Goal: Task Accomplishment & Management: Manage account settings

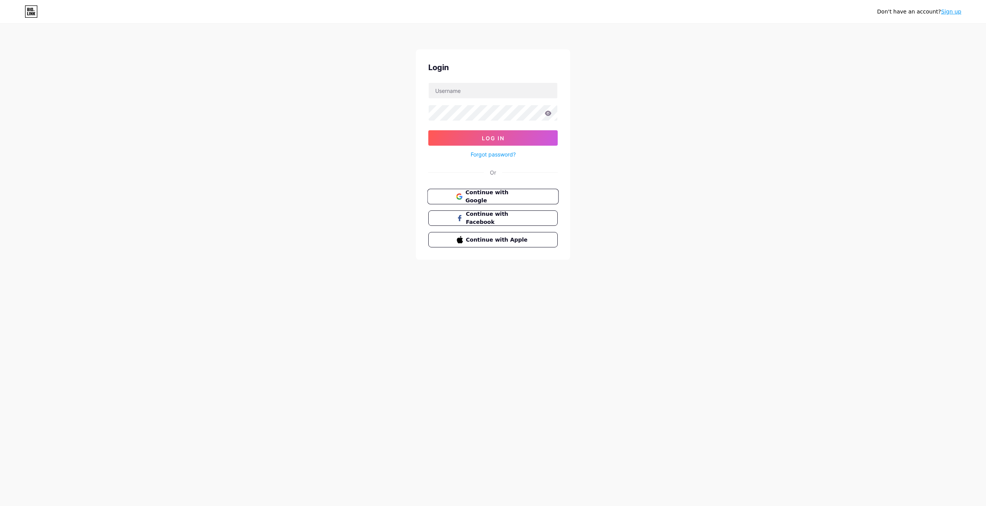
click at [502, 196] on span "Continue with Google" at bounding box center [497, 196] width 64 height 17
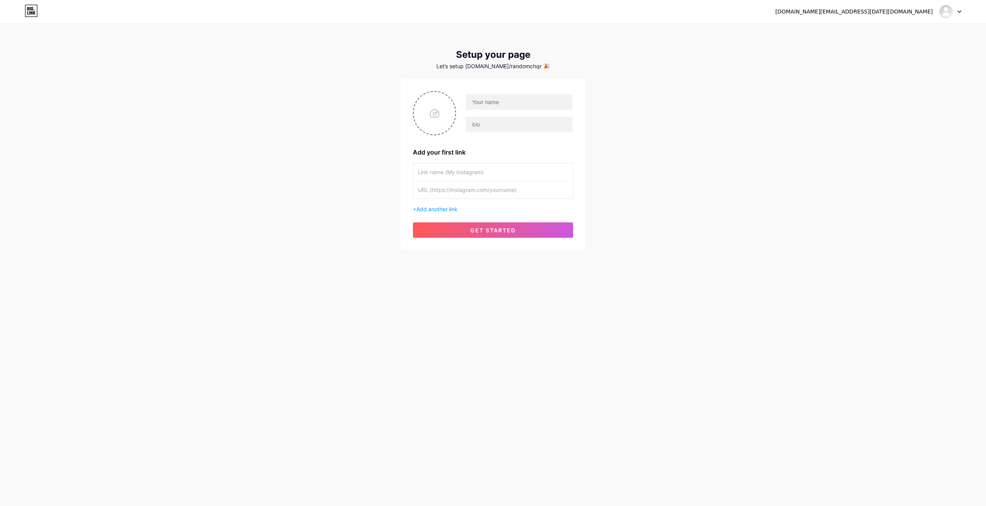
click at [710, 419] on div "[DOMAIN_NAME][EMAIL_ADDRESS][DATE][DOMAIN_NAME] Dashboard Logout Setup your pag…" at bounding box center [493, 253] width 986 height 506
click at [437, 111] on input "file" at bounding box center [435, 113] width 42 height 43
type input "C:\fakepath\50_50RandomChat_Today_Kare_Logo.jpg"
click at [487, 104] on input "text" at bounding box center [519, 101] width 107 height 15
type input "randomchat"
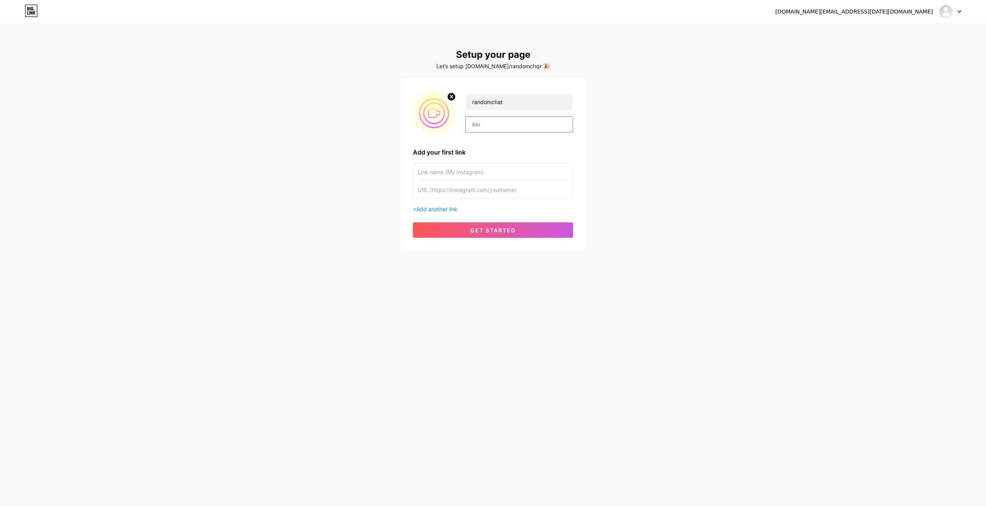
click at [485, 120] on input "text" at bounding box center [519, 124] width 107 height 15
type input "1V1 Global Video Chat"
click at [503, 171] on input "text" at bounding box center [493, 171] width 150 height 17
type input "GoMeet"
click at [558, 193] on input "text" at bounding box center [493, 189] width 150 height 17
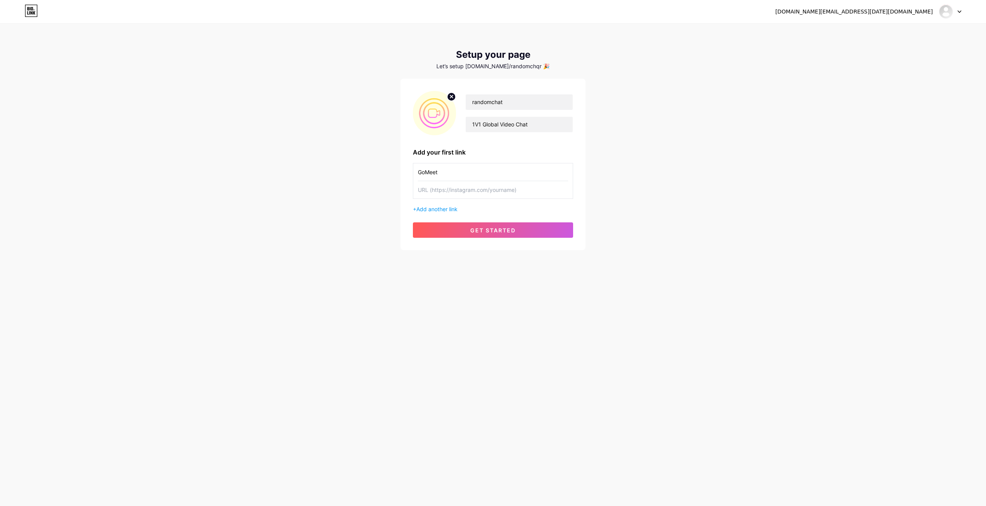
paste input "[URL][DOMAIN_NAME][DATE]"
type input "[URL][DOMAIN_NAME][DATE]"
click at [448, 214] on div "randomchat 1V1 Global Video Chat Add your first link GoMeet [URL][DOMAIN_NAME][…" at bounding box center [493, 164] width 160 height 147
click at [446, 209] on span "Add another link" at bounding box center [436, 209] width 41 height 7
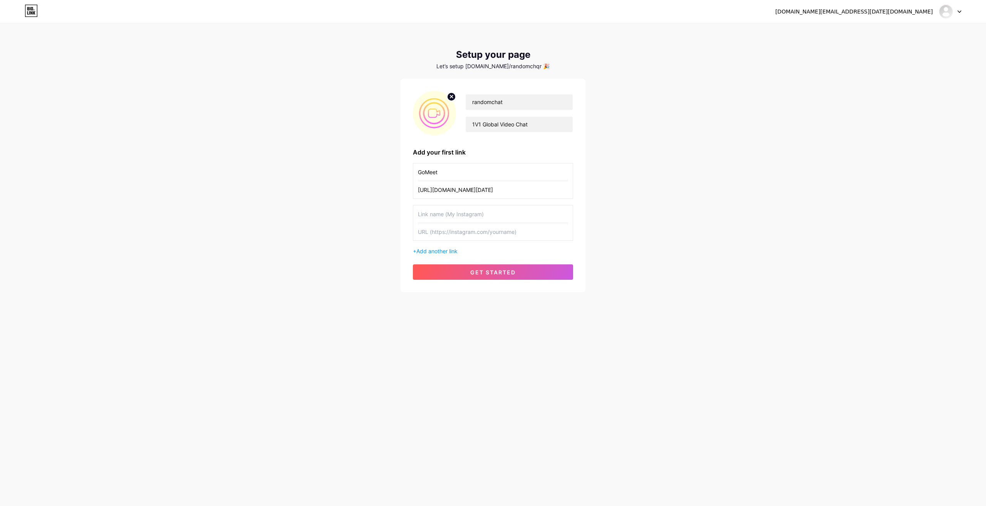
click at [457, 216] on input "text" at bounding box center [493, 213] width 150 height 17
type input "1v1 Chat"
click at [484, 232] on input "text" at bounding box center [493, 231] width 150 height 17
paste input "[URL][DOMAIN_NAME][DATE]"
click at [514, 231] on input "[URL][DOMAIN_NAME][DATE]" at bounding box center [493, 231] width 150 height 17
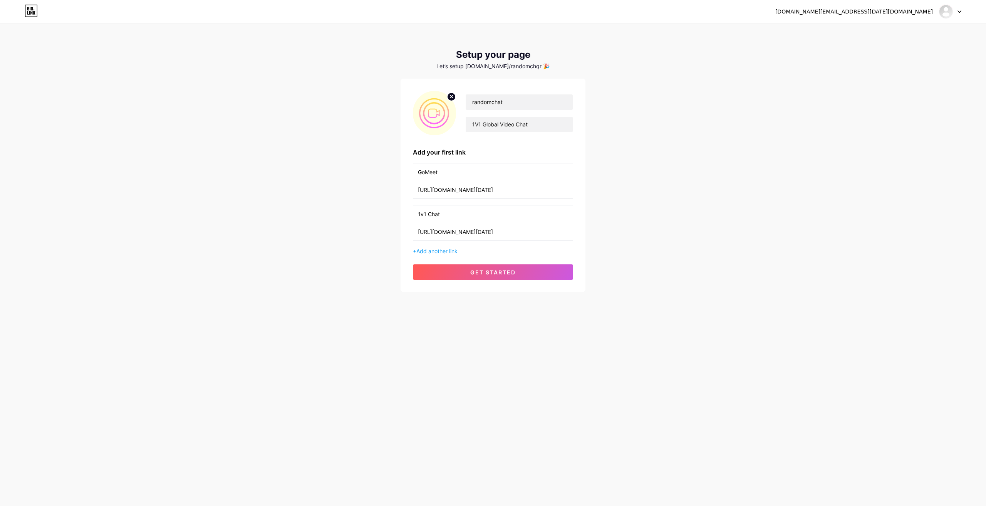
click at [514, 231] on input "[URL][DOMAIN_NAME][DATE]" at bounding box center [493, 231] width 150 height 17
type input "[URL][DOMAIN_NAME][DATE]"
click at [445, 252] on span "Add another link" at bounding box center [436, 251] width 41 height 7
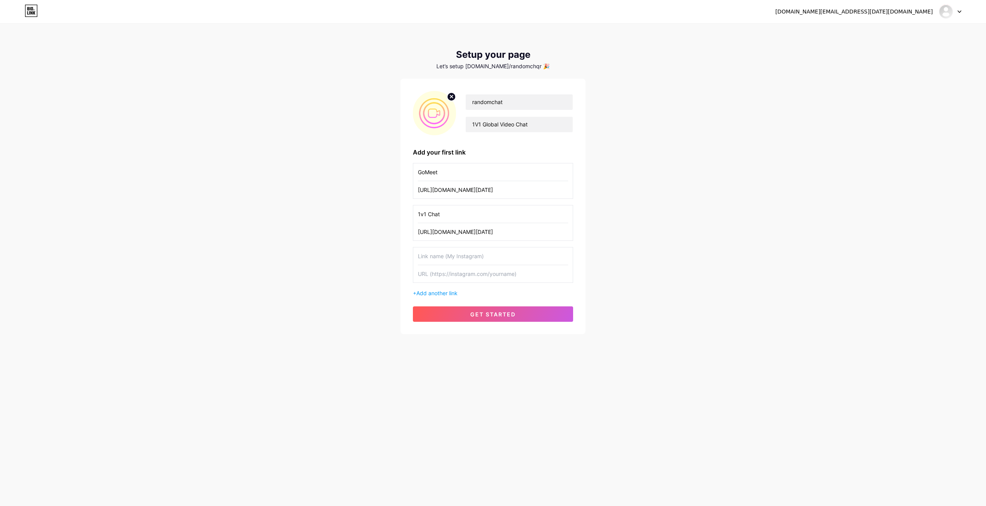
click at [461, 262] on input "text" at bounding box center [493, 255] width 150 height 17
type input "Free Video Chat"
click at [473, 280] on input "text" at bounding box center [493, 273] width 150 height 17
paste input "[URL][DOMAIN_NAME][DATE]"
click at [502, 272] on input "[URL][DOMAIN_NAME][DATE]" at bounding box center [493, 273] width 150 height 17
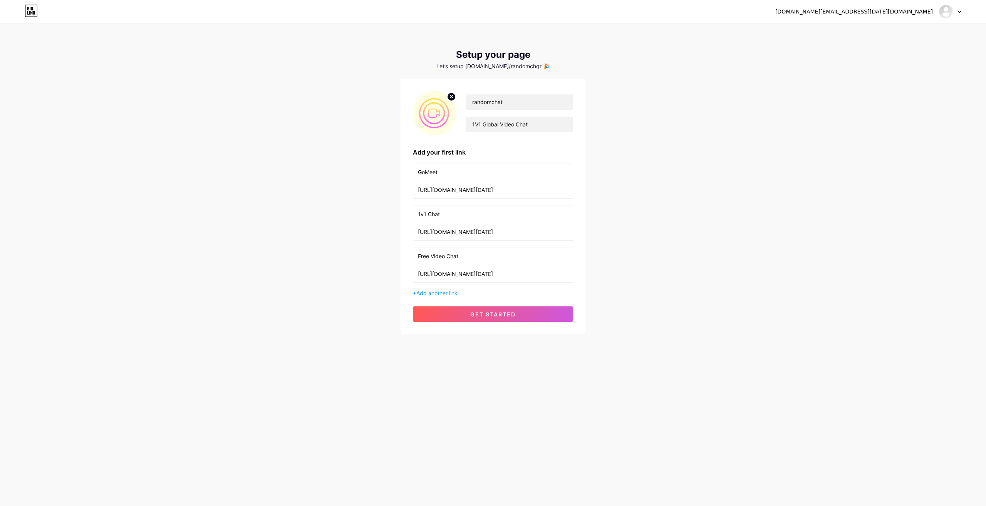
click at [502, 272] on input "[URL][DOMAIN_NAME][DATE]" at bounding box center [493, 273] width 150 height 17
type input "[URL][DOMAIN_NAME][DATE]"
click at [426, 291] on span "Add another link" at bounding box center [436, 293] width 41 height 7
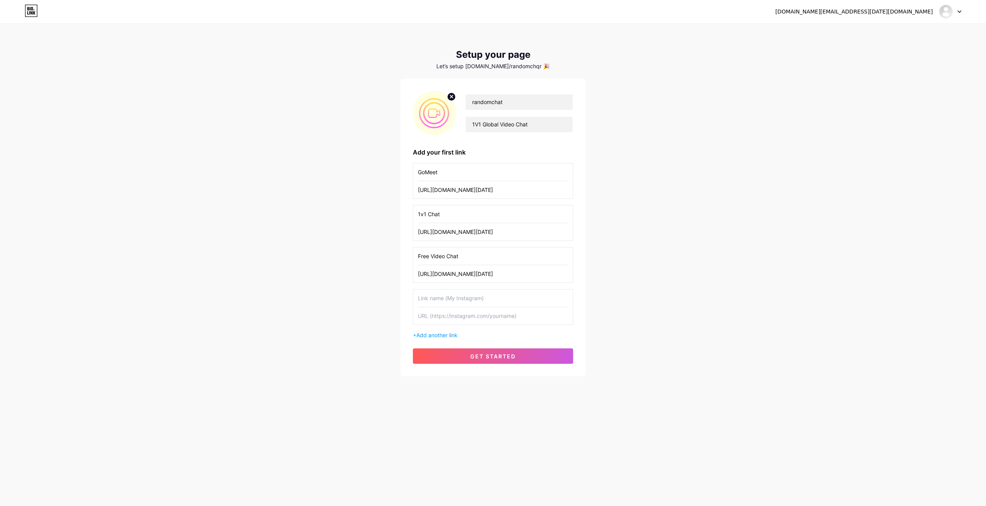
click at [462, 299] on input "text" at bounding box center [493, 297] width 150 height 17
paste input "[URL][DOMAIN_NAME][DATE]"
type input "[URL][DOMAIN_NAME][DATE]"
click at [512, 298] on input "[URL][DOMAIN_NAME][DATE]" at bounding box center [493, 297] width 150 height 17
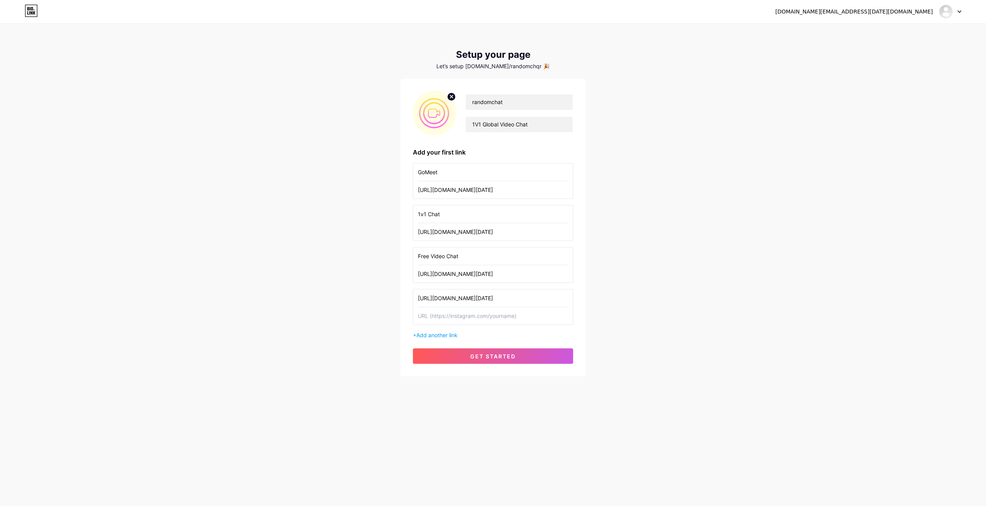
click at [529, 301] on input "[URL][DOMAIN_NAME][DATE]" at bounding box center [493, 297] width 150 height 17
click at [515, 318] on input "text" at bounding box center [493, 315] width 150 height 17
paste input "[URL][DOMAIN_NAME][DATE]"
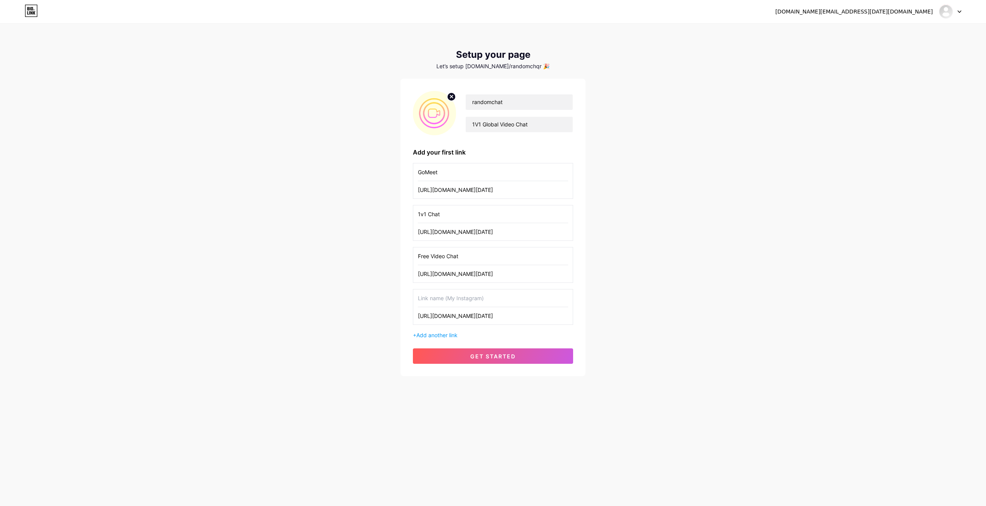
click at [517, 317] on input "[URL][DOMAIN_NAME][DATE]" at bounding box center [493, 315] width 150 height 17
click at [517, 316] on input "[URL][DOMAIN_NAME][DATE]" at bounding box center [493, 315] width 150 height 17
click at [520, 316] on input "[URL][DOMAIN_NAME][DATE]" at bounding box center [493, 315] width 150 height 17
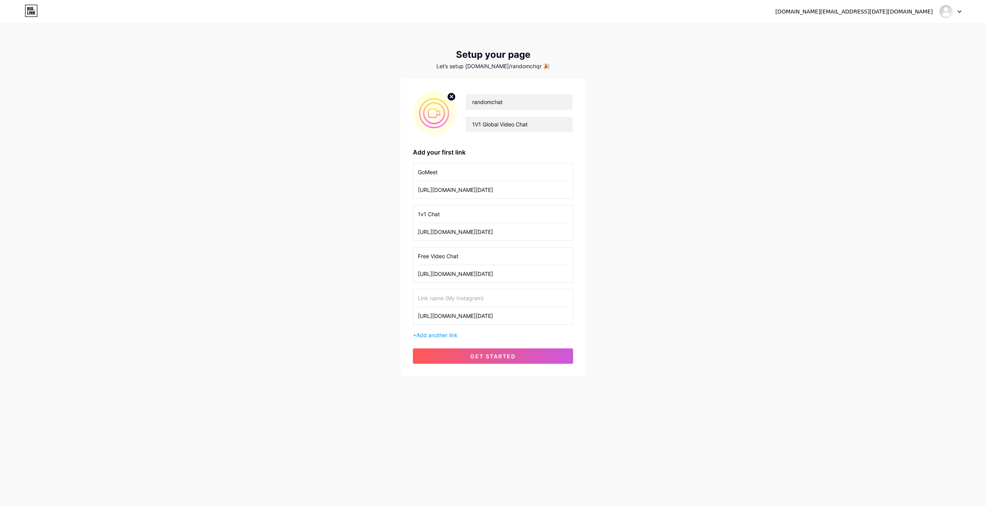
drag, startPoint x: 527, startPoint y: 317, endPoint x: 498, endPoint y: 317, distance: 28.9
click at [498, 317] on input "[URL][DOMAIN_NAME][DATE]" at bounding box center [493, 315] width 150 height 17
type input "[URL][DOMAIN_NAME][DATE]"
click at [516, 307] on div at bounding box center [493, 298] width 150 height 18
click at [512, 302] on input "text" at bounding box center [493, 297] width 150 height 17
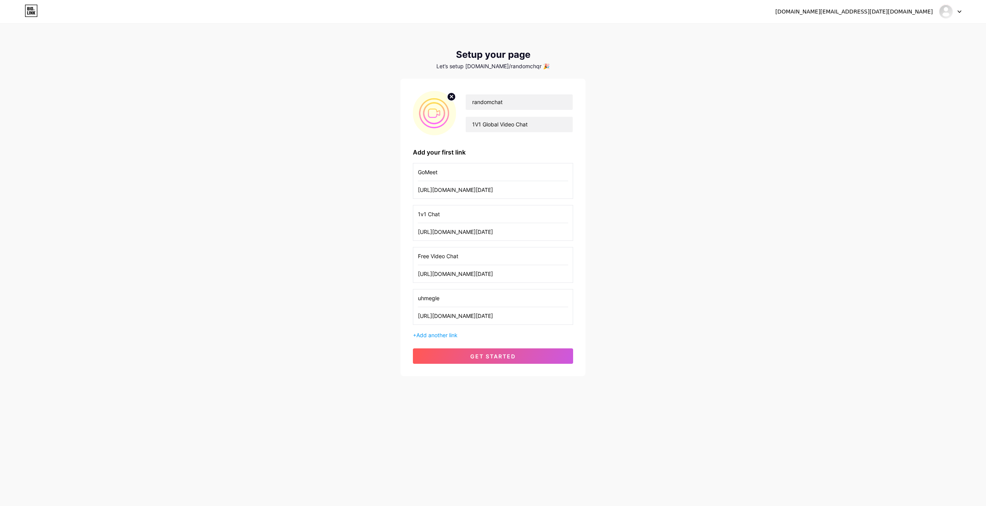
type input "uhmegle"
click at [440, 331] on div "GoMeet [URL][DOMAIN_NAME][DATE] 1v1 Chat [URL][DOMAIN_NAME][DATE] Free Video Ch…" at bounding box center [493, 251] width 160 height 176
click at [433, 335] on span "Add another link" at bounding box center [436, 335] width 41 height 7
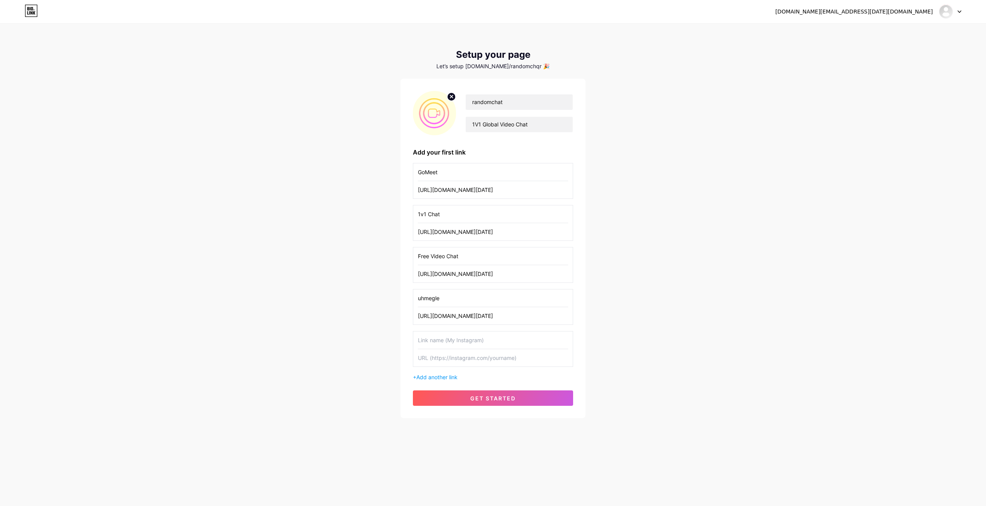
click at [475, 353] on input "text" at bounding box center [493, 357] width 150 height 17
paste input "[URL][DOMAIN_NAME][DATE]"
drag, startPoint x: 533, startPoint y: 362, endPoint x: 451, endPoint y: 365, distance: 81.4
click at [451, 365] on input "[URL][DOMAIN_NAME][DATE]" at bounding box center [493, 357] width 150 height 17
type input "[URL][DOMAIN_NAME][DATE]"
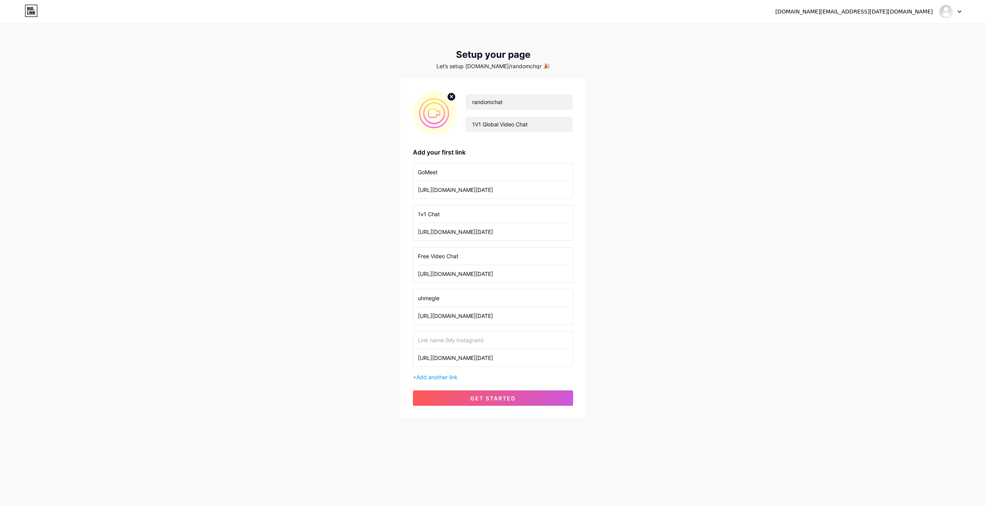
click at [456, 343] on input "text" at bounding box center [493, 339] width 150 height 17
paste input "[DOMAIN_NAME][DATE]/fr/vidizzy"
type input "[DOMAIN_NAME][DATE]/fr/vidizzy"
click at [441, 378] on span "Add another link" at bounding box center [436, 377] width 41 height 7
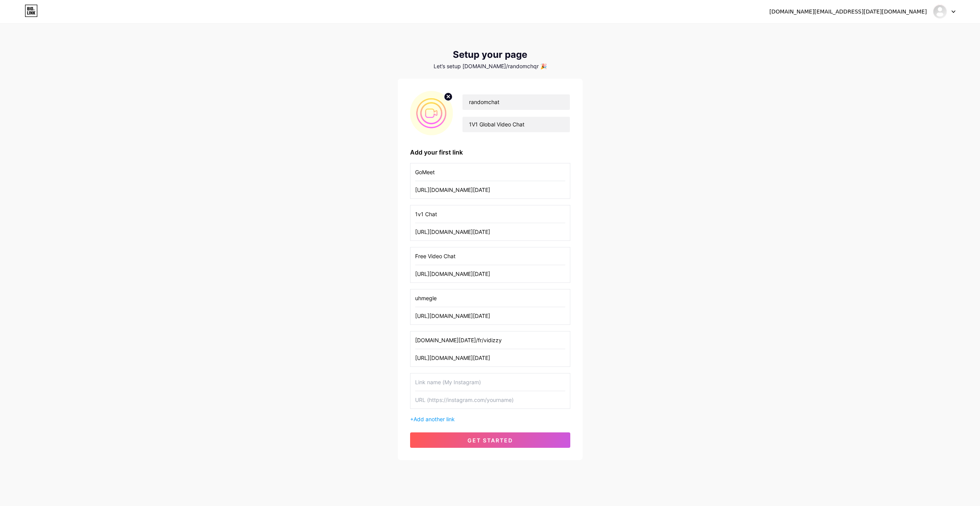
click at [491, 385] on input "text" at bounding box center [490, 381] width 150 height 17
click at [494, 398] on input "text" at bounding box center [490, 399] width 150 height 17
paste input "[URL][DOMAIN_NAME][DATE]"
drag, startPoint x: 537, startPoint y: 403, endPoint x: 448, endPoint y: 406, distance: 89.4
click at [448, 406] on input "[URL][DOMAIN_NAME][DATE]" at bounding box center [490, 399] width 150 height 17
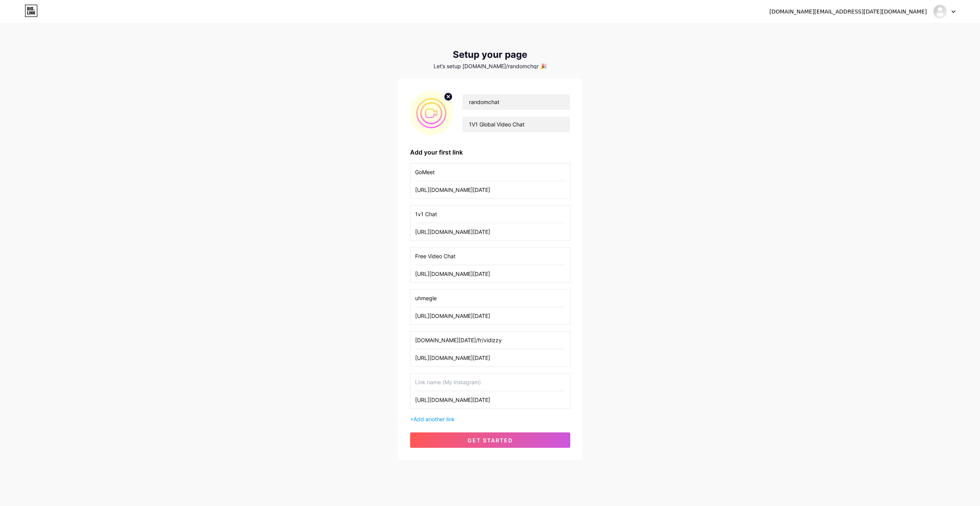
type input "[URL][DOMAIN_NAME][DATE]"
click at [458, 387] on input "text" at bounding box center [490, 381] width 150 height 17
paste input "[DOMAIN_NAME][DATE]/fr/aduvee"
type input "[DOMAIN_NAME][DATE]/fr/aduvee"
click at [440, 419] on span "Add another link" at bounding box center [434, 419] width 41 height 7
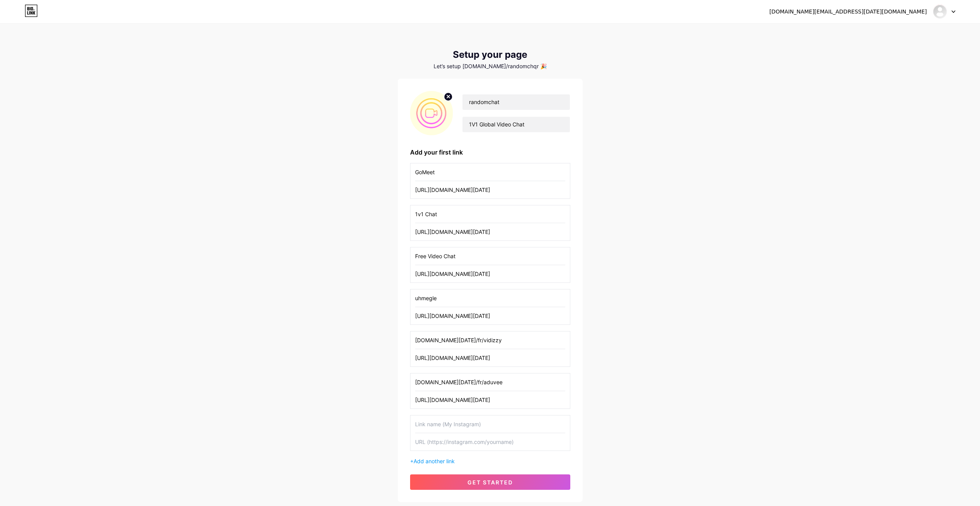
click at [499, 438] on input "text" at bounding box center [490, 441] width 150 height 17
paste input "[URL][DOMAIN_NAME][DATE]"
drag, startPoint x: 527, startPoint y: 441, endPoint x: 448, endPoint y: 447, distance: 78.8
click at [448, 447] on input "[URL][DOMAIN_NAME][DATE]" at bounding box center [490, 441] width 150 height 17
type input "[URL][DOMAIN_NAME][DATE]"
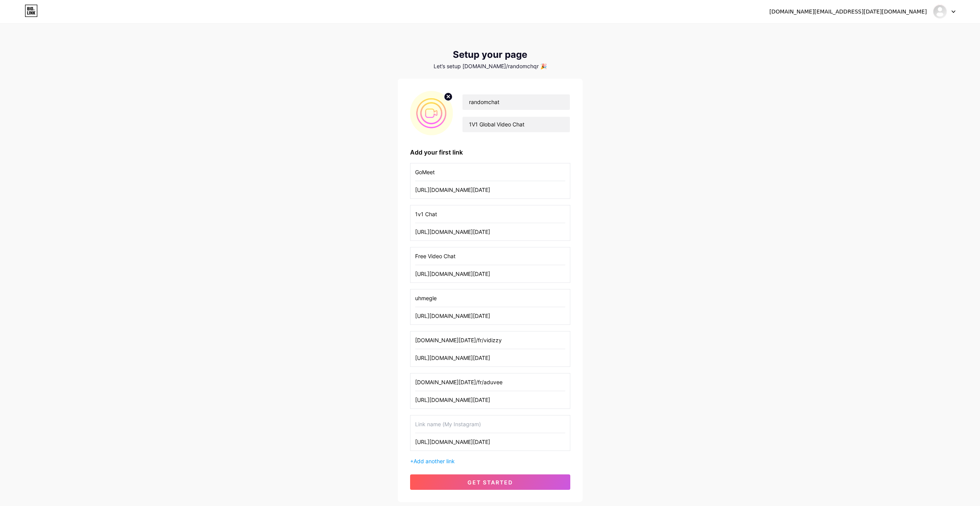
click at [466, 425] on input "text" at bounding box center [490, 423] width 150 height 17
paste input "[DOMAIN_NAME][DATE]/fr/thundr"
type input "[DOMAIN_NAME][DATE]/fr/thundr"
click at [500, 481] on span "get started" at bounding box center [490, 482] width 45 height 7
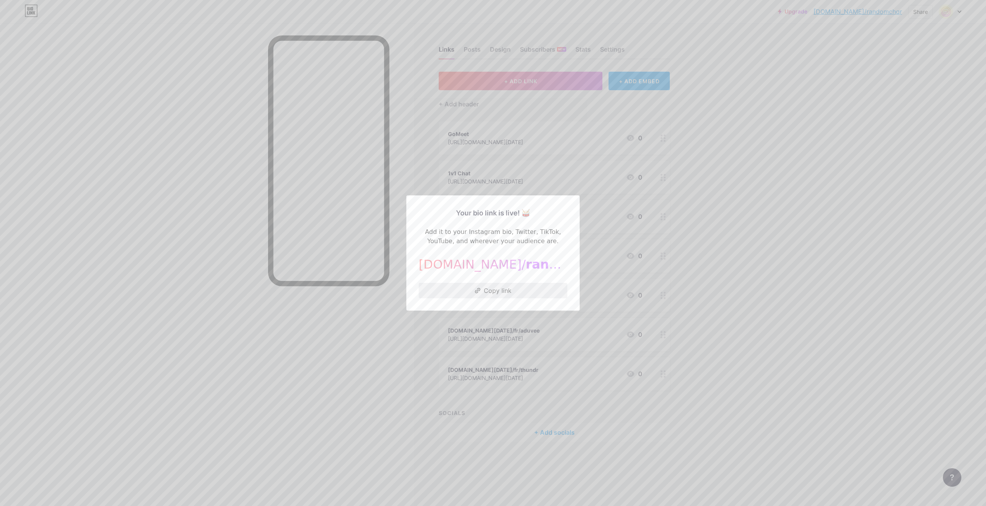
click at [511, 287] on button "Copy link" at bounding box center [493, 290] width 149 height 15
click at [399, 136] on div at bounding box center [493, 253] width 986 height 506
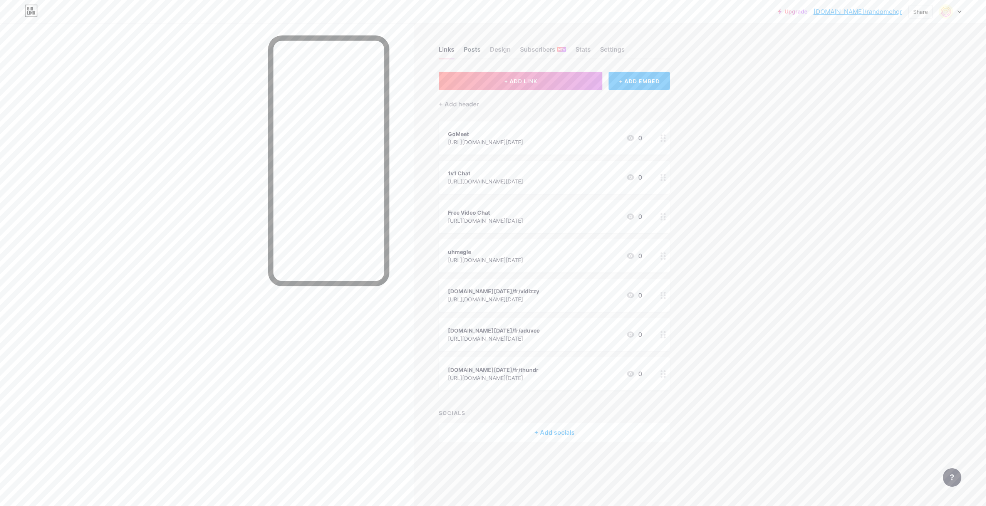
click at [472, 47] on div "Posts" at bounding box center [472, 52] width 17 height 14
click at [493, 51] on div "Design" at bounding box center [500, 52] width 21 height 14
click at [456, 103] on div "+ Add header" at bounding box center [459, 103] width 40 height 9
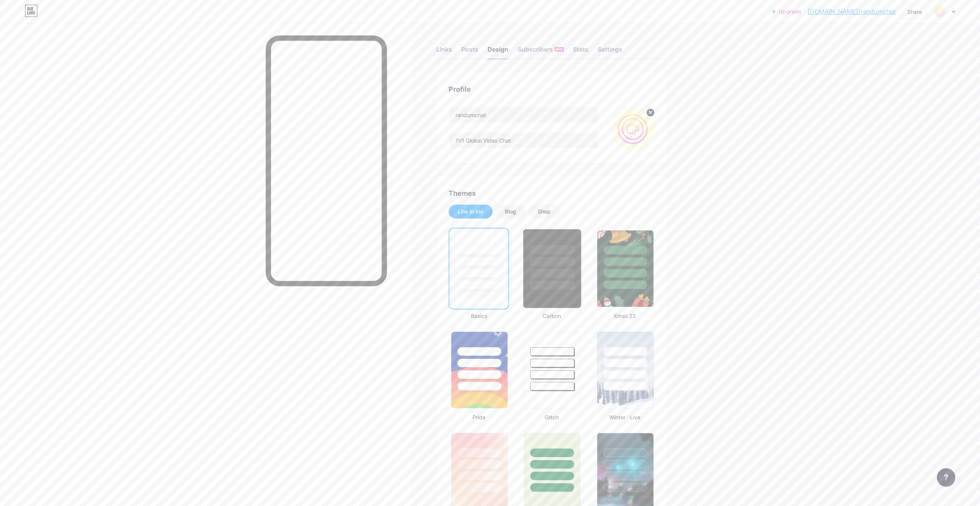
click at [549, 284] on div at bounding box center [552, 285] width 45 height 9
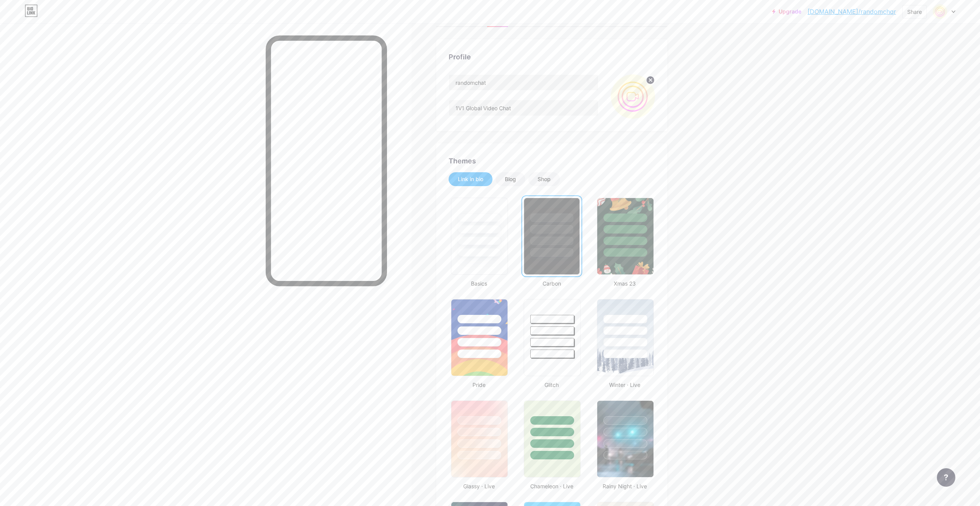
scroll to position [77, 0]
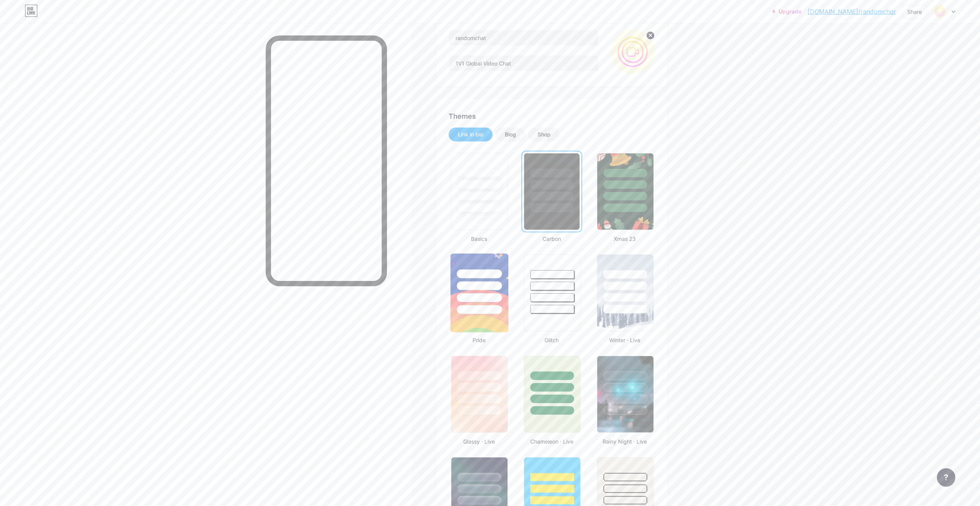
click at [470, 296] on div at bounding box center [479, 297] width 45 height 9
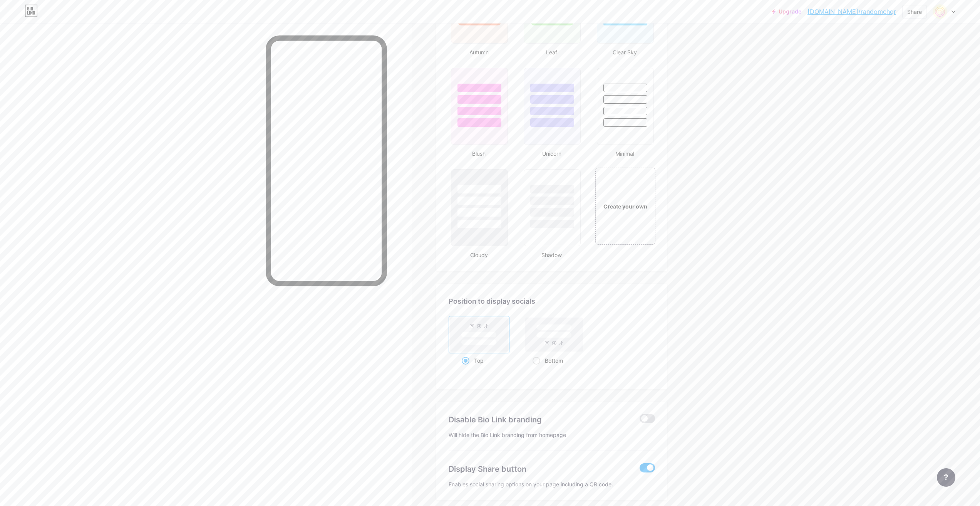
scroll to position [803, 0]
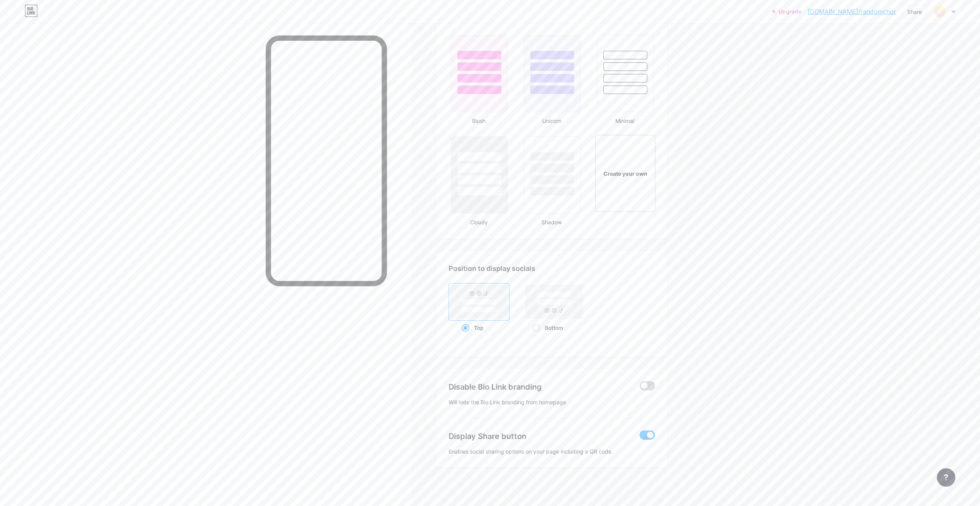
click at [654, 387] on span at bounding box center [647, 385] width 15 height 9
click at [640, 388] on input "checkbox" at bounding box center [640, 388] width 0 height 0
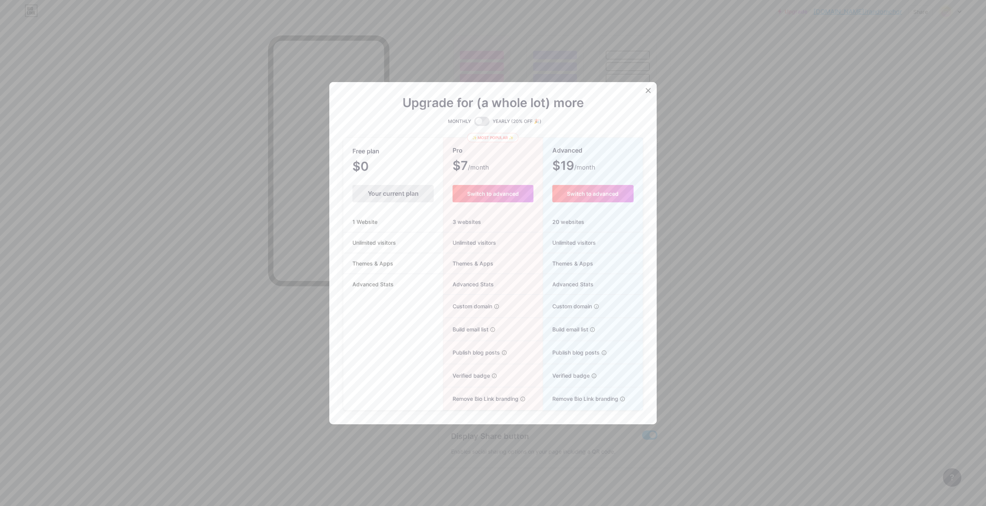
click at [708, 354] on div at bounding box center [493, 253] width 986 height 506
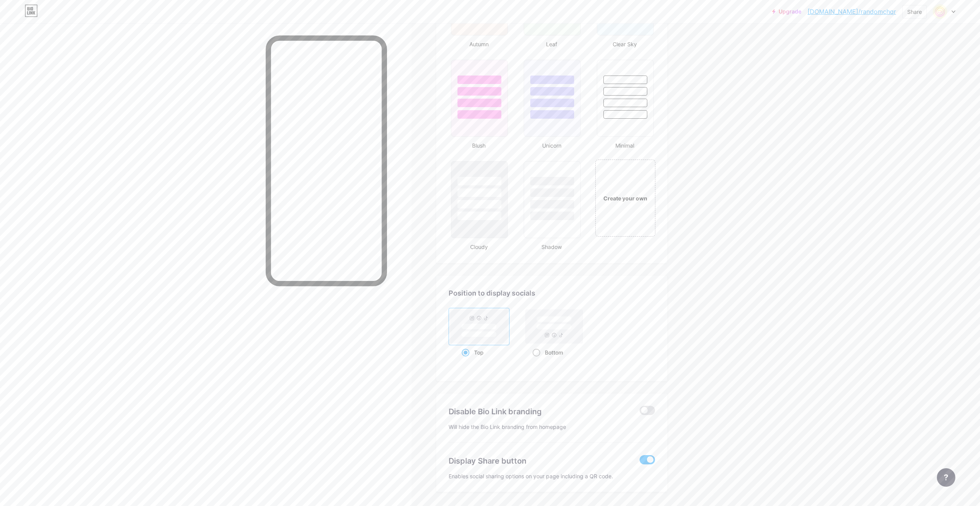
scroll to position [764, 0]
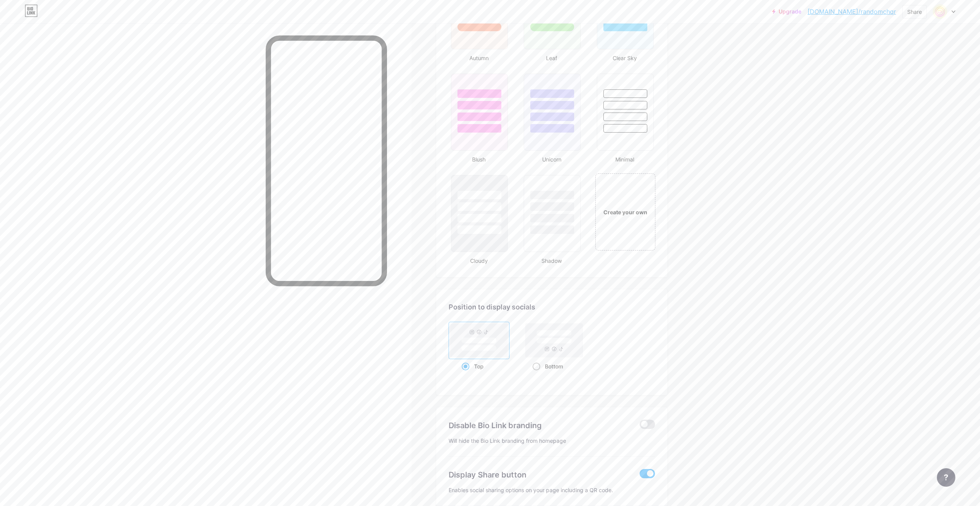
click at [540, 367] on span at bounding box center [537, 367] width 8 height 8
click at [538, 373] on input "Bottom" at bounding box center [535, 375] width 5 height 5
radio input "true"
click at [499, 333] on rect at bounding box center [478, 340] width 57 height 34
click at [467, 373] on input "Top" at bounding box center [464, 375] width 5 height 5
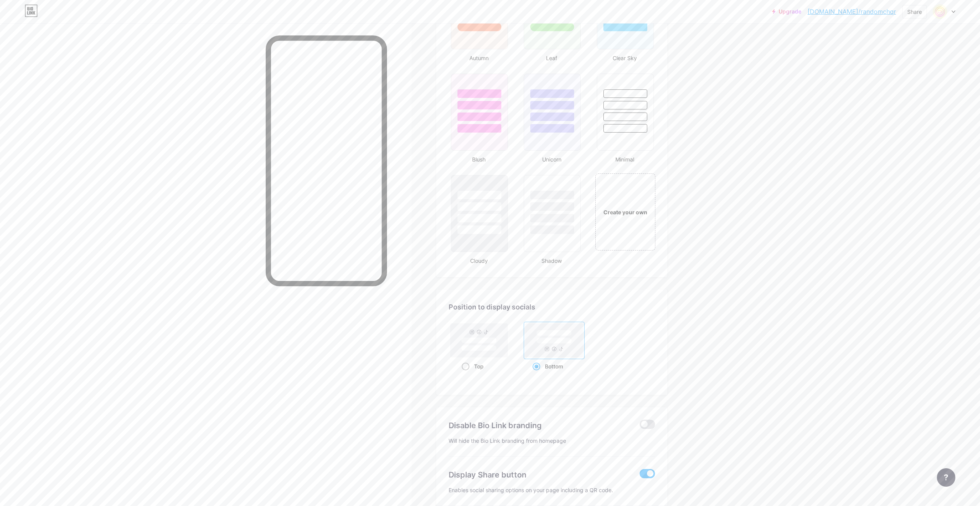
radio input "true"
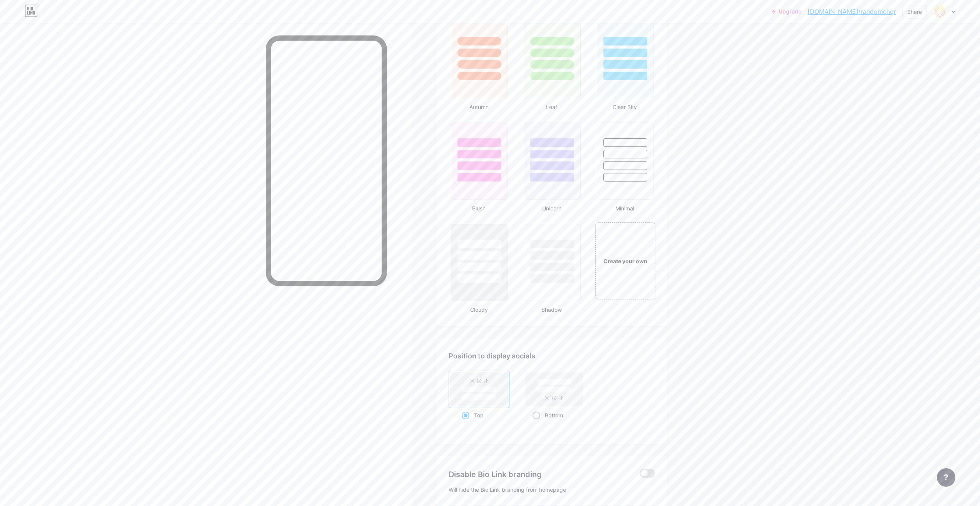
scroll to position [726, 0]
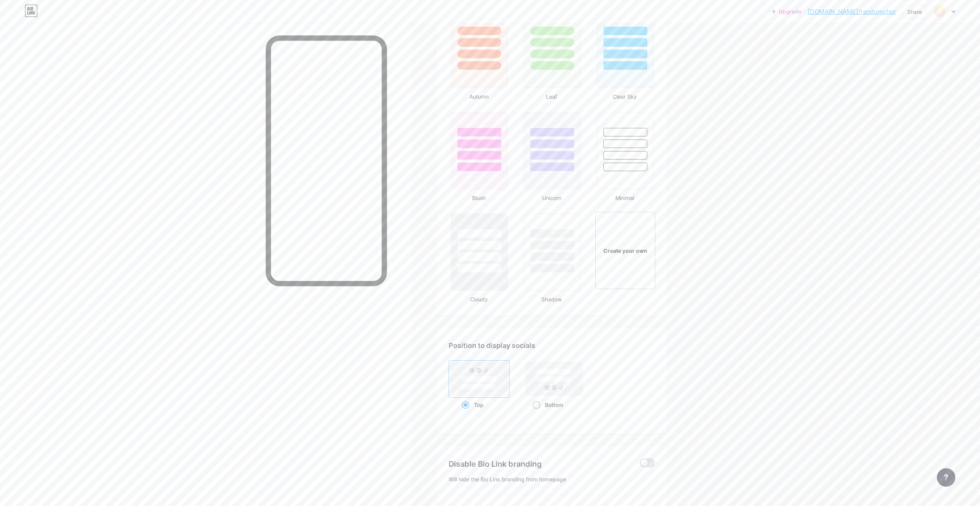
click at [559, 380] on rect at bounding box center [553, 379] width 35 height 6
click at [538, 412] on input "Bottom" at bounding box center [535, 414] width 5 height 5
radio input "true"
click at [492, 376] on rect at bounding box center [478, 379] width 57 height 34
click at [467, 412] on input "Top" at bounding box center [464, 414] width 5 height 5
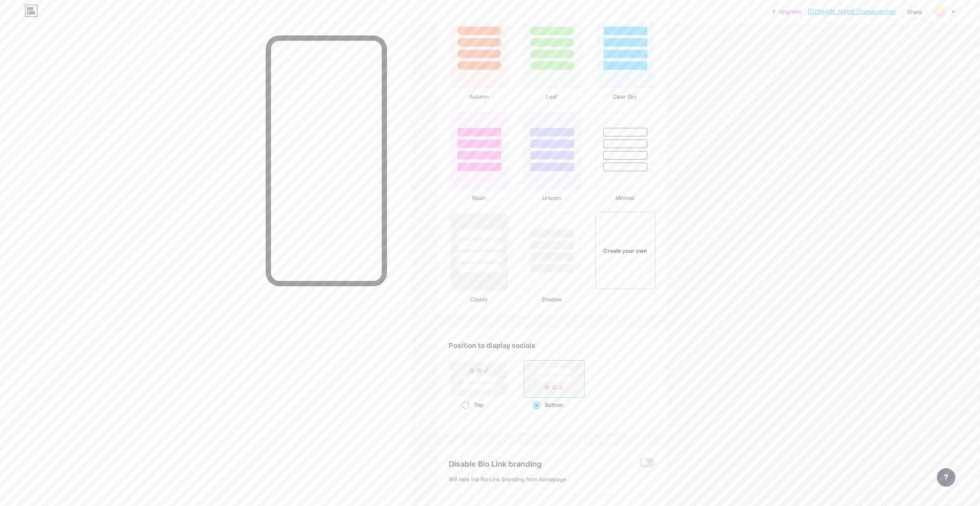
radio input "true"
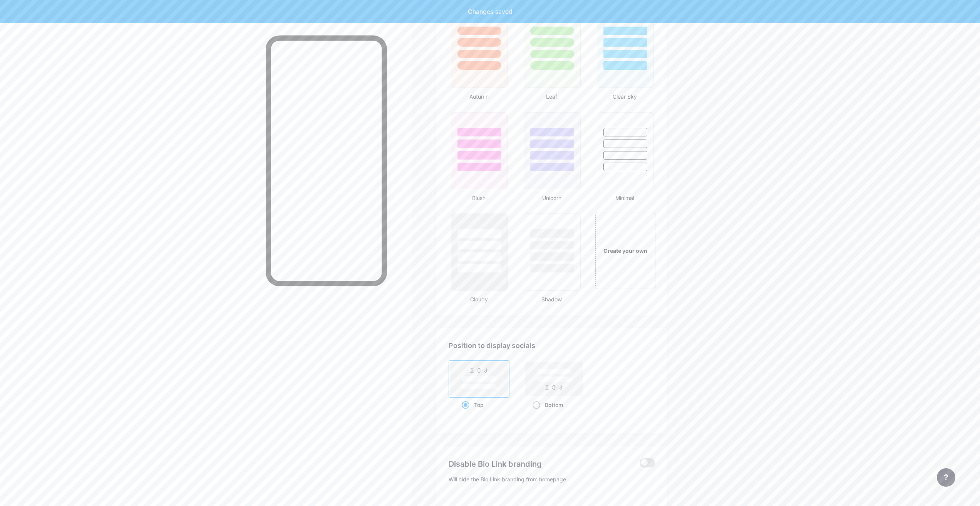
click at [545, 374] on rect at bounding box center [553, 372] width 35 height 6
click at [538, 412] on input "Bottom" at bounding box center [535, 414] width 5 height 5
radio input "true"
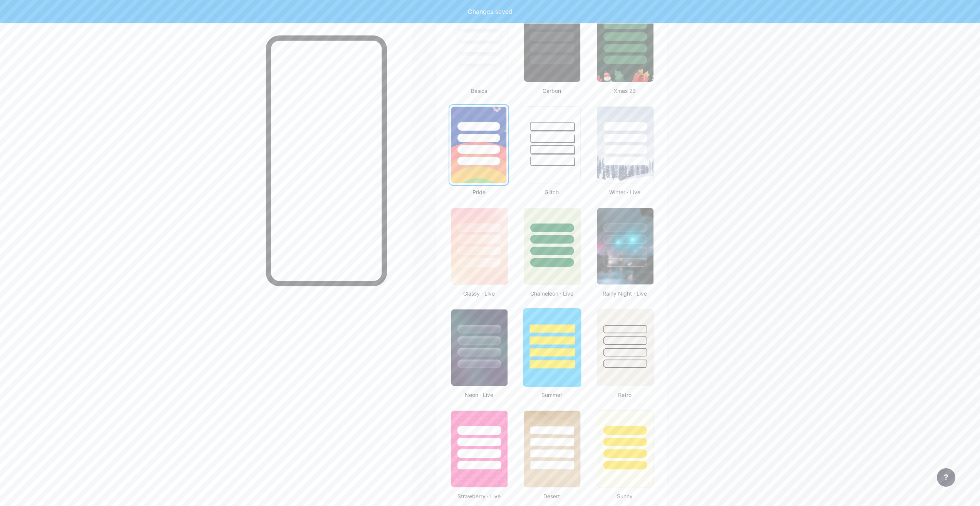
scroll to position [0, 0]
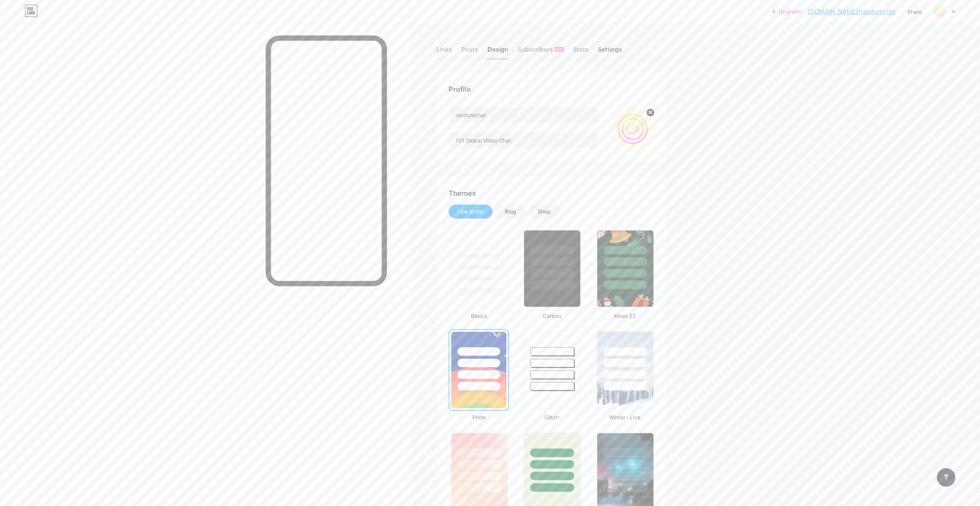
click at [606, 51] on div "Settings" at bounding box center [610, 52] width 25 height 14
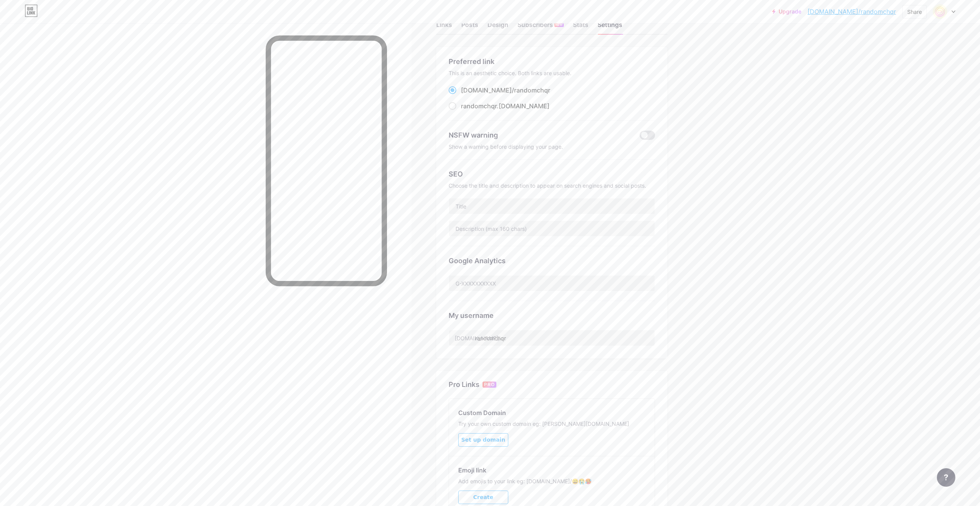
scroll to position [39, 0]
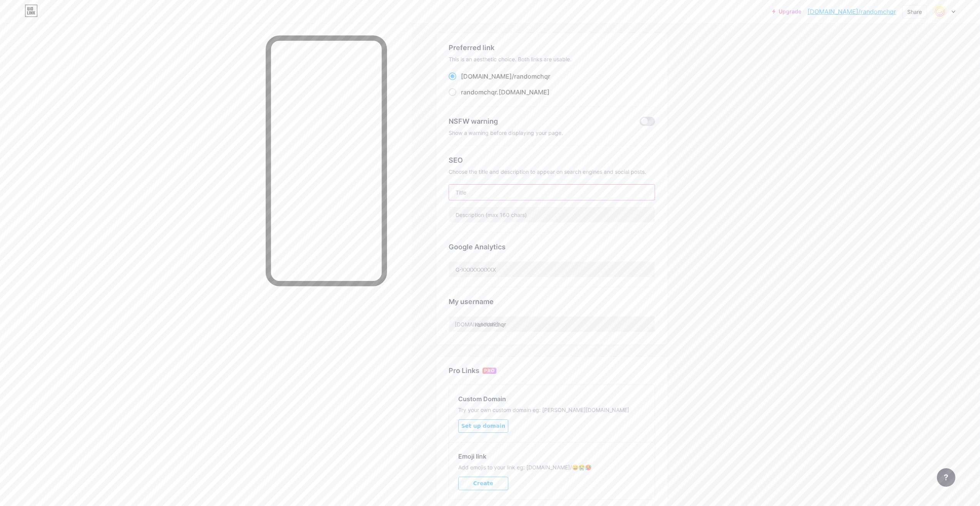
click at [566, 187] on input "text" at bounding box center [552, 192] width 206 height 15
paste input "[DOMAIN_NAME][DATE] – Connect with People Worldwide"
type input "[DOMAIN_NAME][DATE] – Connect with People Worldwide"
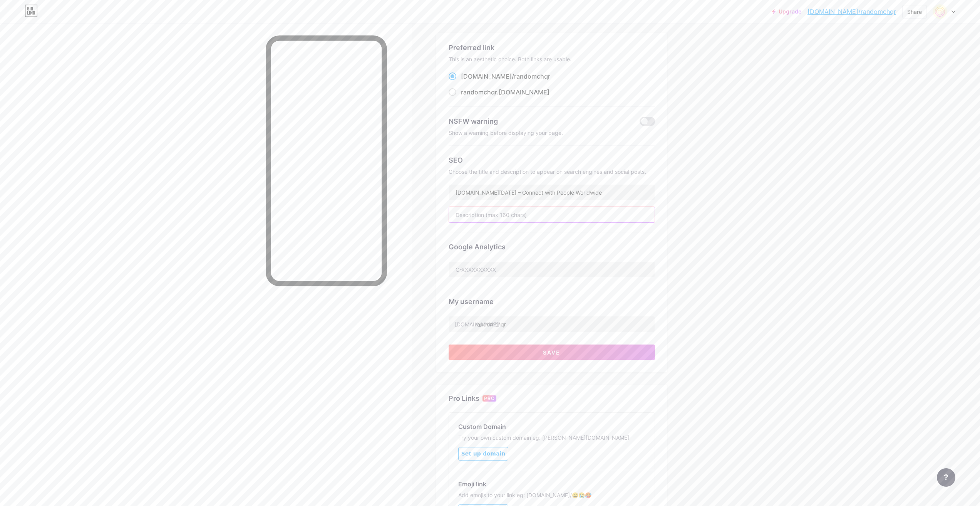
click at [521, 211] on input "text" at bounding box center [552, 214] width 206 height 15
paste input ": Instantly meet new people on [GEOGRAPHIC_DATA][DOMAIN_NAME][DATE] with secure…"
click at [597, 237] on div "Google Analytics" at bounding box center [552, 259] width 206 height 55
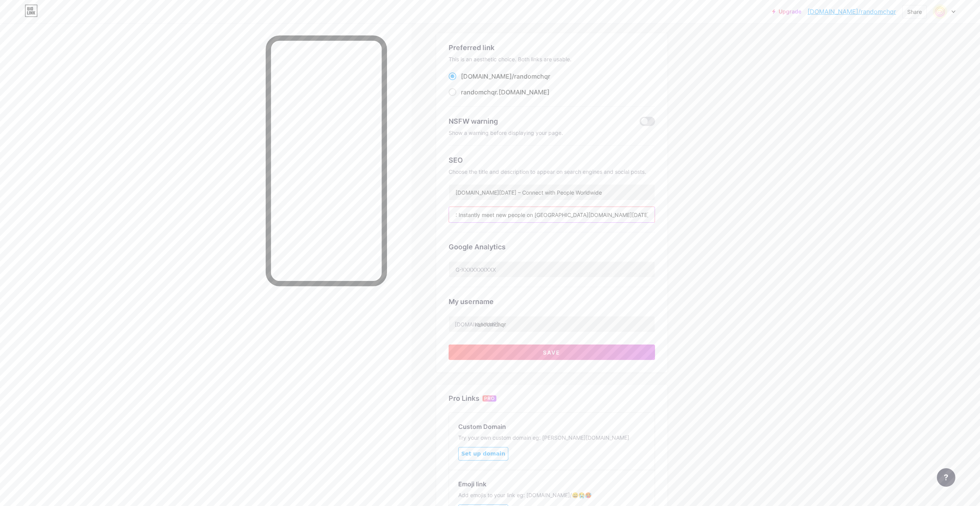
click at [460, 212] on input ": Instantly meet new people on [GEOGRAPHIC_DATA][DOMAIN_NAME][DATE] with secure…" at bounding box center [552, 214] width 206 height 15
drag, startPoint x: 462, startPoint y: 214, endPoint x: 443, endPoint y: 215, distance: 19.7
click at [443, 215] on div "Preferred link This is an aesthetic choice. Both links are usable. [DOMAIN_NAME…" at bounding box center [551, 202] width 231 height 339
type input "Instantly meet new people on [GEOGRAPHIC_DATA][DOMAIN_NAME][DATE] with secure v…"
click at [728, 290] on div "Upgrade [DOMAIN_NAME]/random... [DOMAIN_NAME]/randomchqr Share Switch accounts …" at bounding box center [490, 276] width 980 height 631
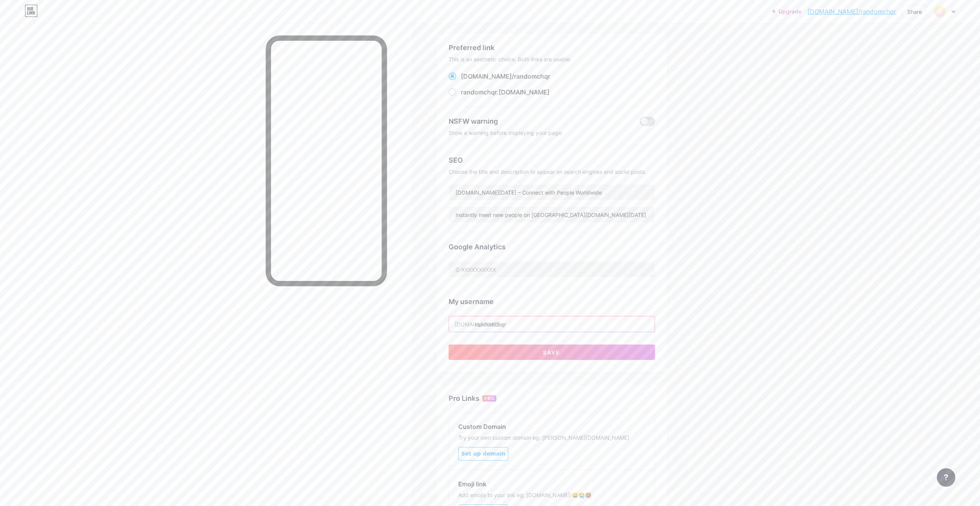
click at [537, 326] on input "randomchqr" at bounding box center [552, 323] width 206 height 15
type input "randomchat"
click at [543, 353] on button "Save" at bounding box center [552, 351] width 206 height 15
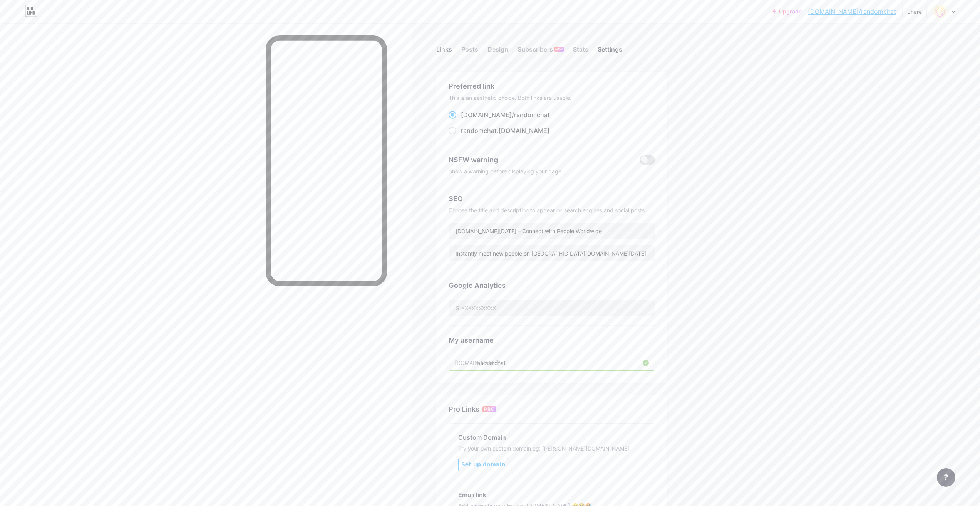
click at [451, 49] on div "Links" at bounding box center [444, 52] width 16 height 14
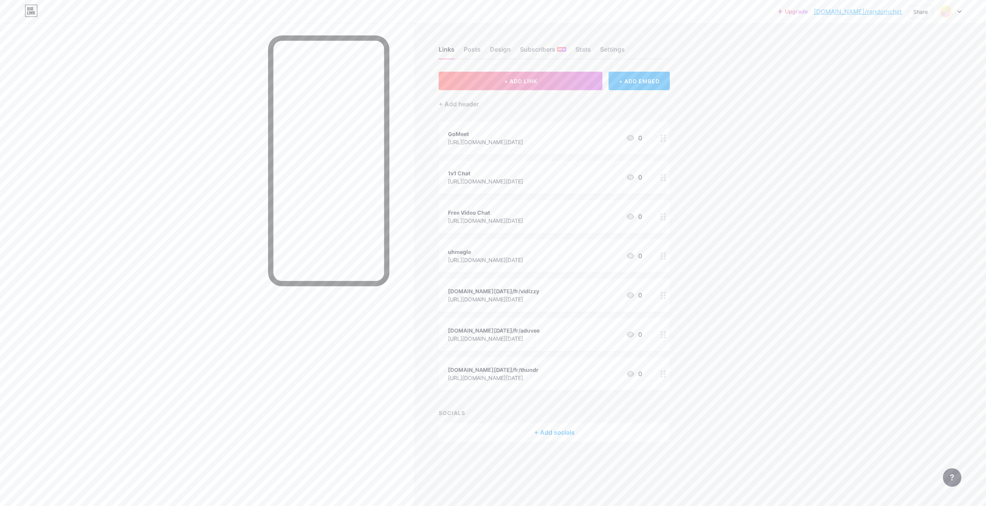
click at [354, 358] on div at bounding box center [328, 281] width 121 height 493
click at [886, 12] on link "[DOMAIN_NAME]/randomchat" at bounding box center [858, 11] width 88 height 9
